Goal: Navigation & Orientation: Find specific page/section

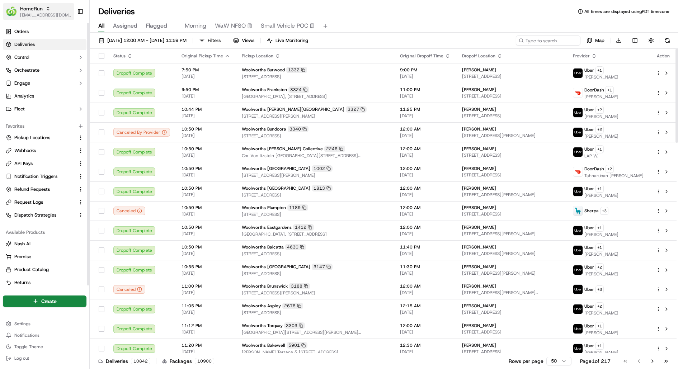
click at [51, 14] on span "[EMAIL_ADDRESS][DOMAIN_NAME]" at bounding box center [45, 15] width 51 height 6
